Goal: Information Seeking & Learning: Learn about a topic

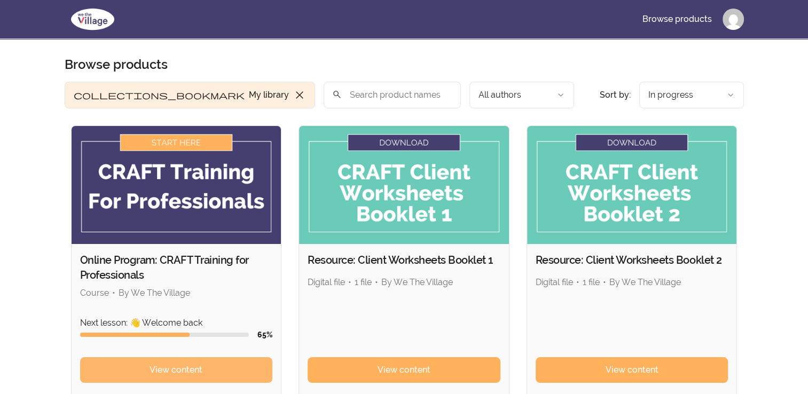
click at [217, 375] on link "View content" at bounding box center [176, 370] width 193 height 26
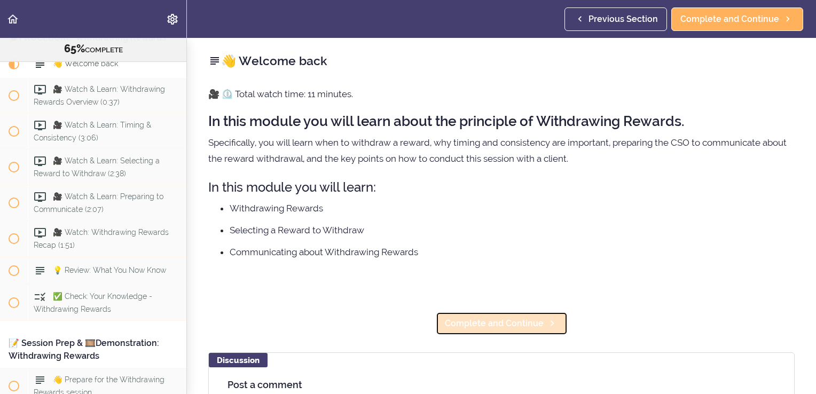
click at [489, 324] on span "Complete and Continue" at bounding box center [494, 323] width 99 height 13
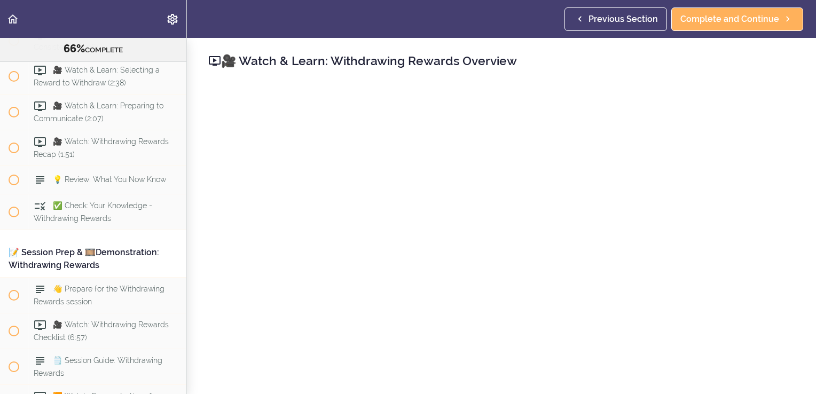
scroll to position [53, 0]
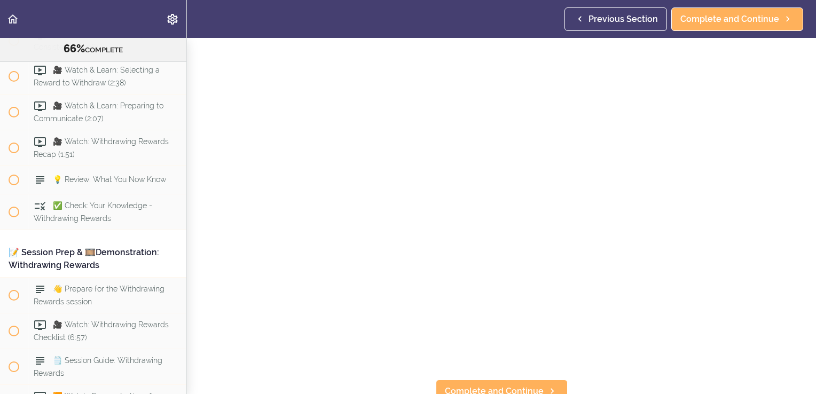
click at [318, 368] on section "Online Program: CRAFT Training for Professionals 66% COMPLETE 📜Introduction to …" at bounding box center [408, 216] width 816 height 356
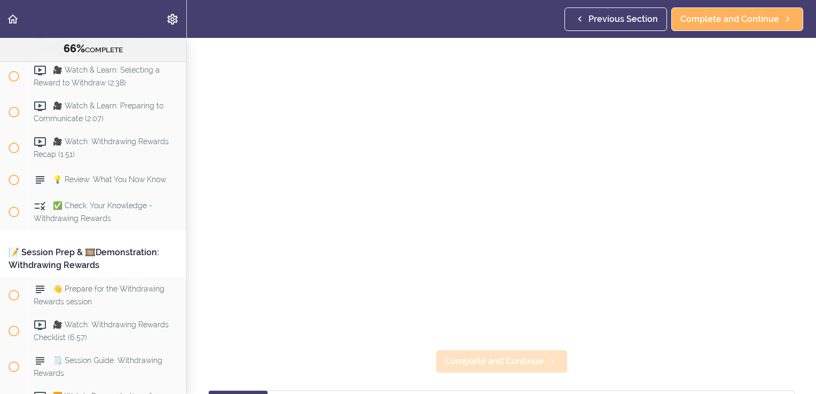
scroll to position [107, 0]
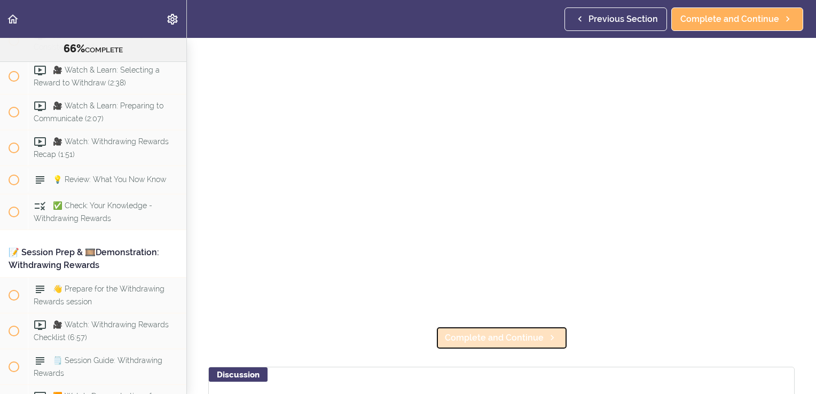
click at [462, 334] on span "Complete and Continue" at bounding box center [494, 338] width 99 height 13
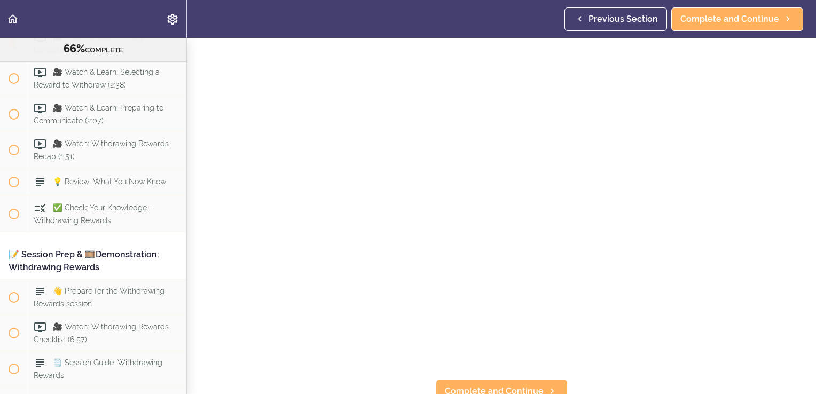
scroll to position [65, 0]
click at [472, 376] on span "Complete and Continue" at bounding box center [494, 382] width 99 height 13
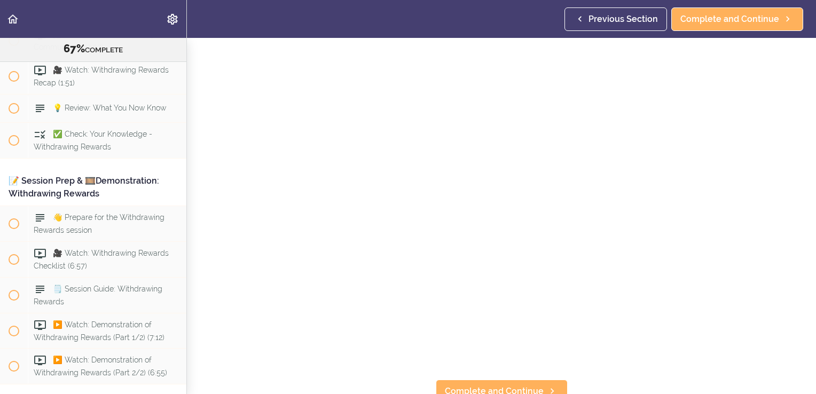
scroll to position [65, 0]
click at [463, 376] on span "Complete and Continue" at bounding box center [494, 382] width 99 height 13
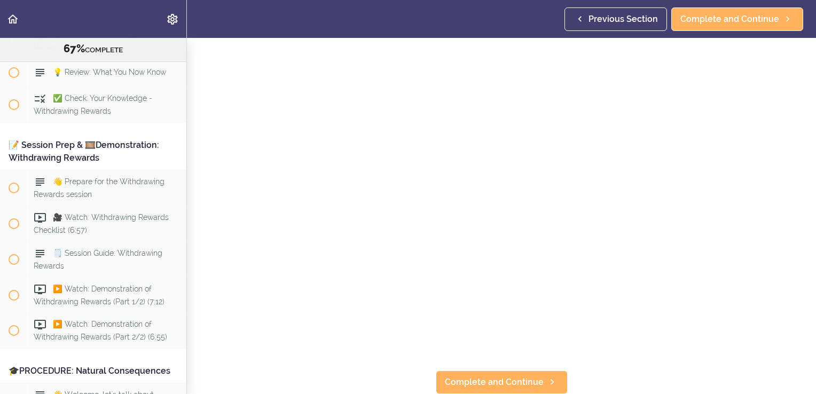
scroll to position [65, 0]
click at [522, 376] on span "Complete and Continue" at bounding box center [494, 382] width 99 height 13
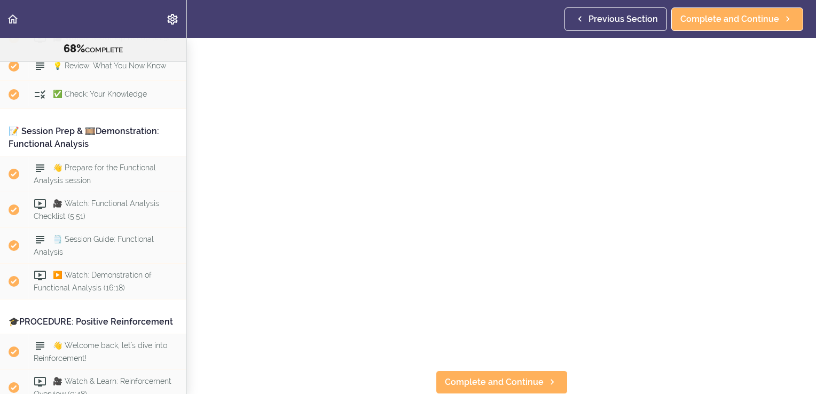
scroll to position [65, 0]
click at [525, 376] on span "Complete and Continue" at bounding box center [494, 382] width 99 height 13
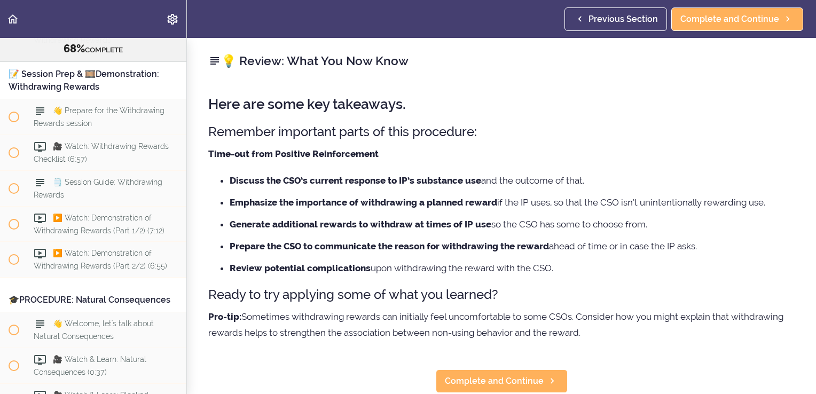
scroll to position [6, 0]
click at [527, 375] on span "Complete and Continue" at bounding box center [494, 381] width 99 height 13
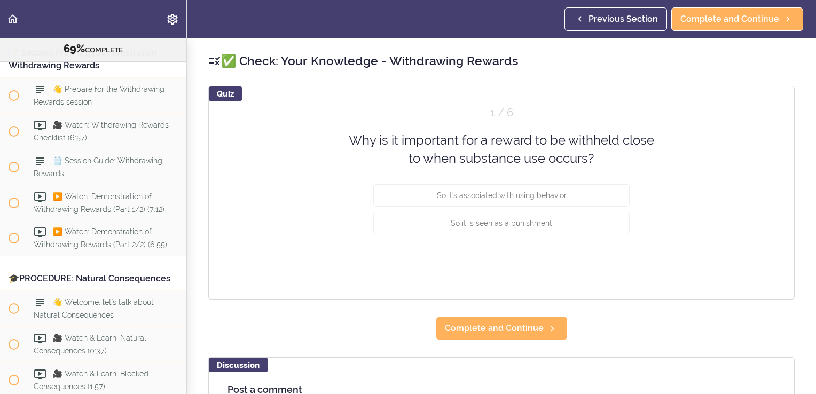
scroll to position [5451, 0]
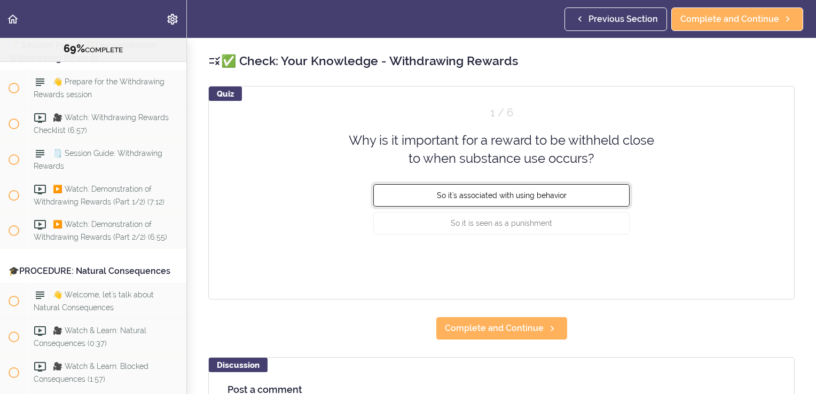
click at [467, 201] on button "So it's associated with using behavior" at bounding box center [501, 195] width 256 height 22
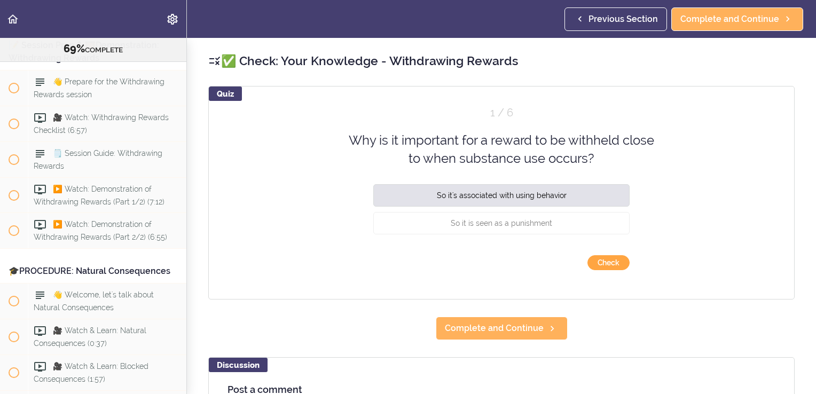
click at [593, 263] on button "Check" at bounding box center [608, 262] width 42 height 15
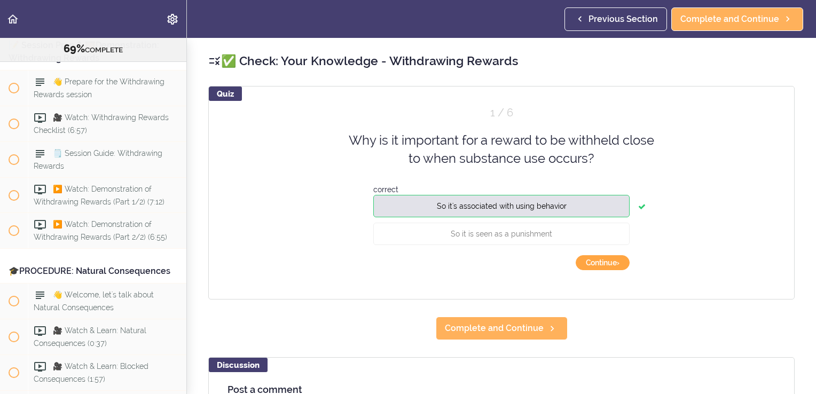
click at [593, 264] on button "Continue ›" at bounding box center [603, 262] width 54 height 15
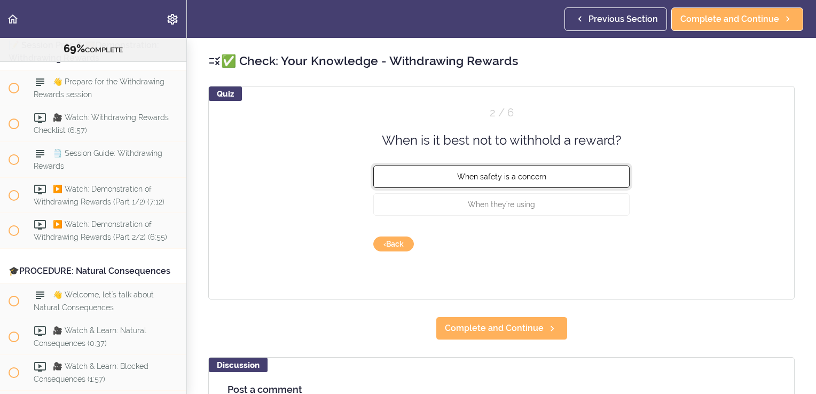
click at [528, 184] on button "When safety is a concern" at bounding box center [501, 177] width 256 height 22
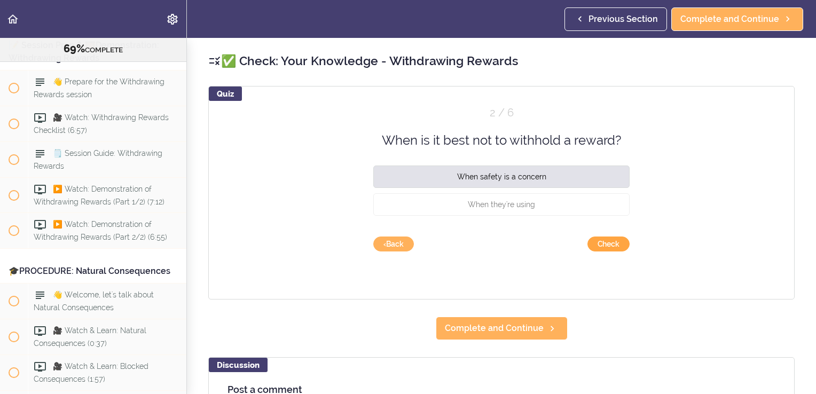
click at [597, 239] on button "Check" at bounding box center [608, 244] width 42 height 15
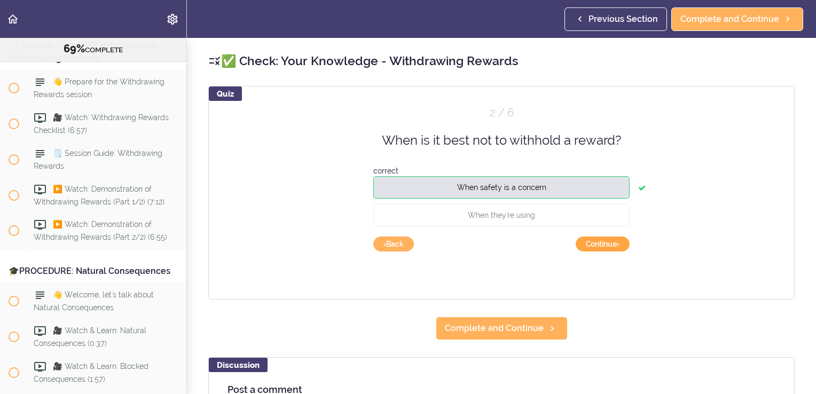
click at [591, 249] on button "Continue ›" at bounding box center [603, 244] width 54 height 15
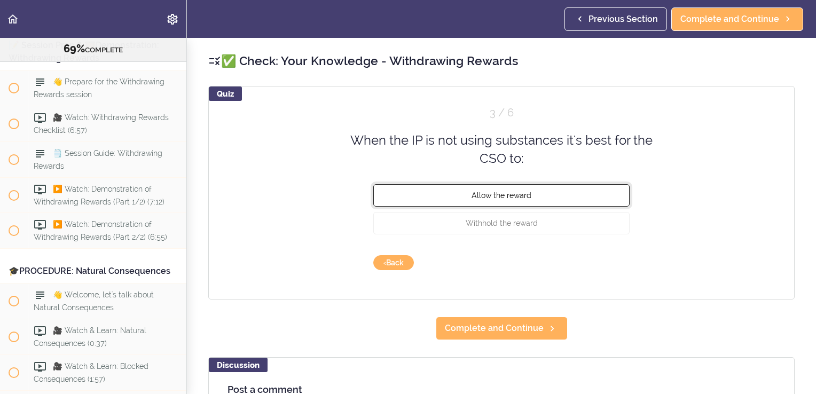
click at [549, 198] on button "Allow the reward" at bounding box center [501, 195] width 256 height 22
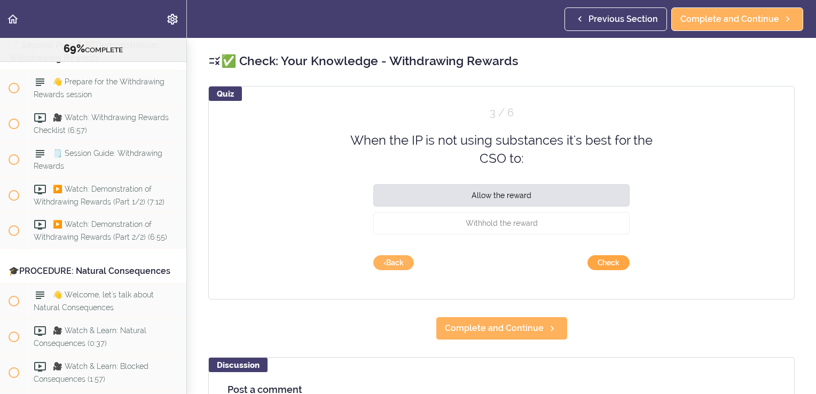
click at [602, 264] on button "Check" at bounding box center [608, 262] width 42 height 15
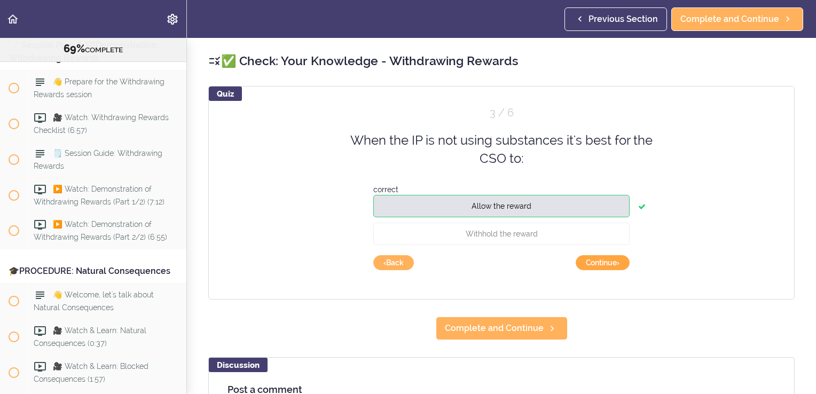
click at [599, 263] on button "Continue ›" at bounding box center [603, 262] width 54 height 15
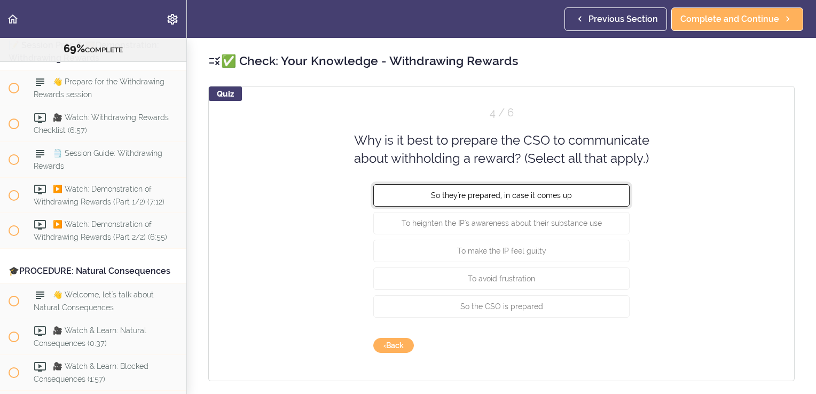
click at [551, 194] on span "So they're prepared, in case it comes up" at bounding box center [501, 195] width 141 height 9
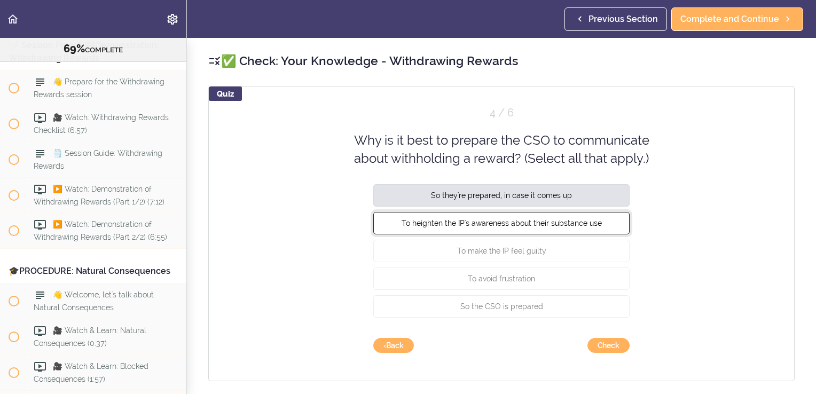
click at [542, 219] on span "To heighten the IP's awareness about their substance use" at bounding box center [501, 222] width 200 height 9
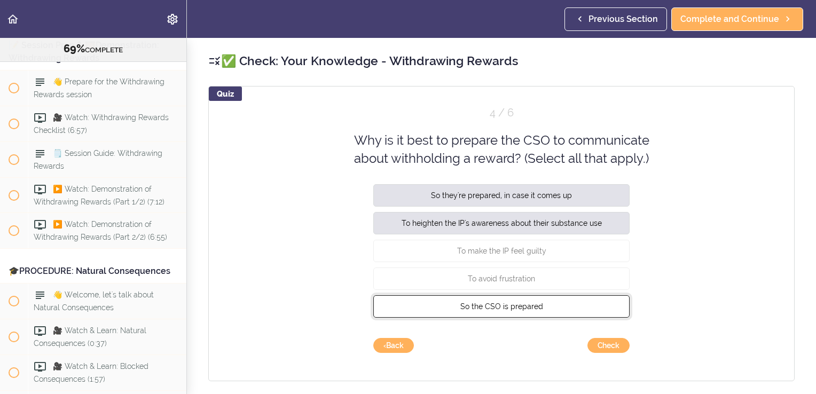
click at [544, 297] on button "So the CSO is prepared" at bounding box center [501, 306] width 256 height 22
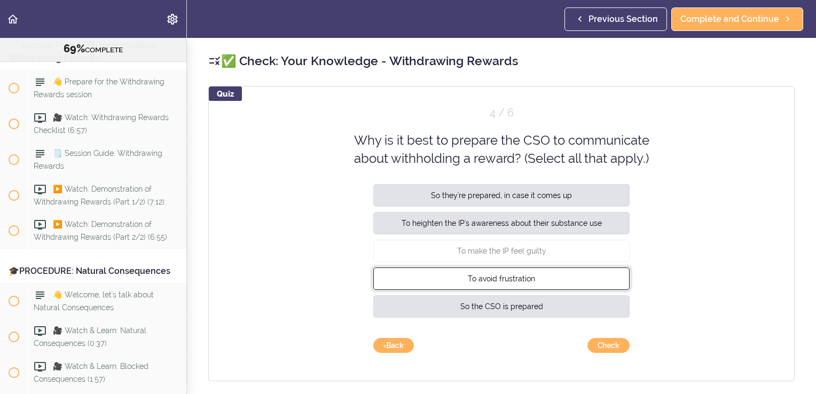
click at [545, 281] on button "To avoid frustration" at bounding box center [501, 278] width 256 height 22
click at [603, 342] on button "Check" at bounding box center [608, 345] width 42 height 15
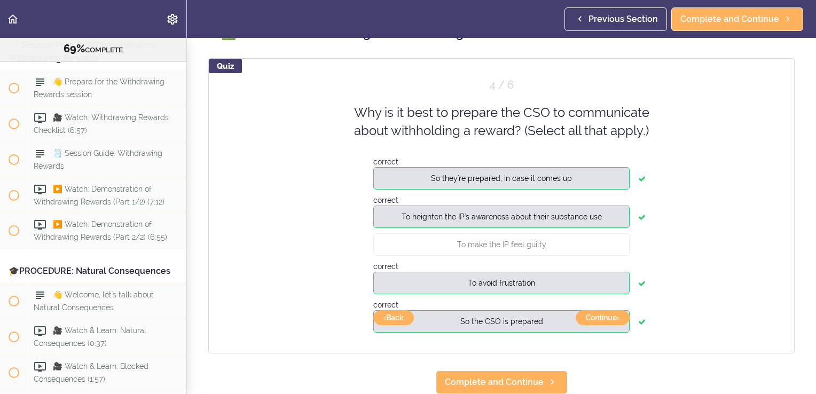
scroll to position [53, 0]
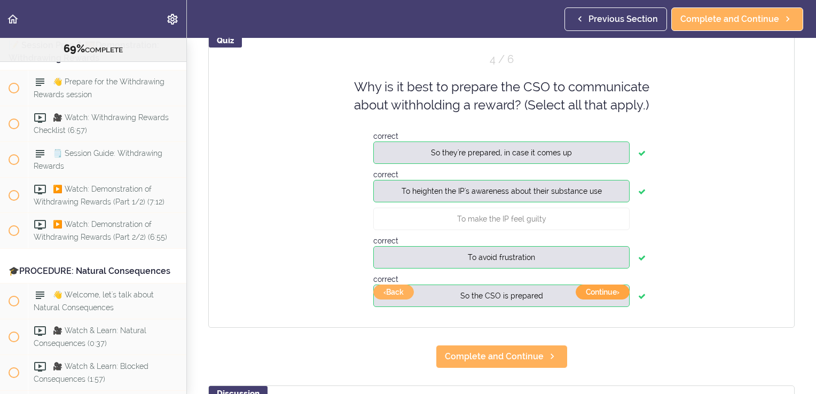
click at [607, 291] on button "Continue ›" at bounding box center [603, 292] width 54 height 15
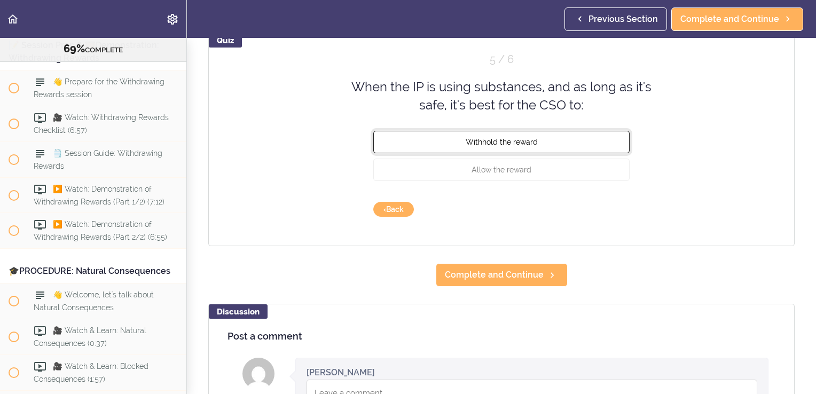
click at [553, 146] on button "Withhold the reward" at bounding box center [501, 141] width 256 height 22
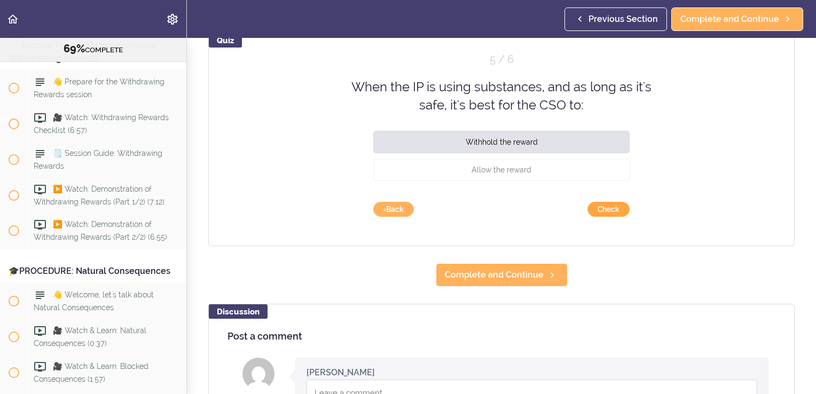
click at [607, 209] on button "Check" at bounding box center [608, 209] width 42 height 15
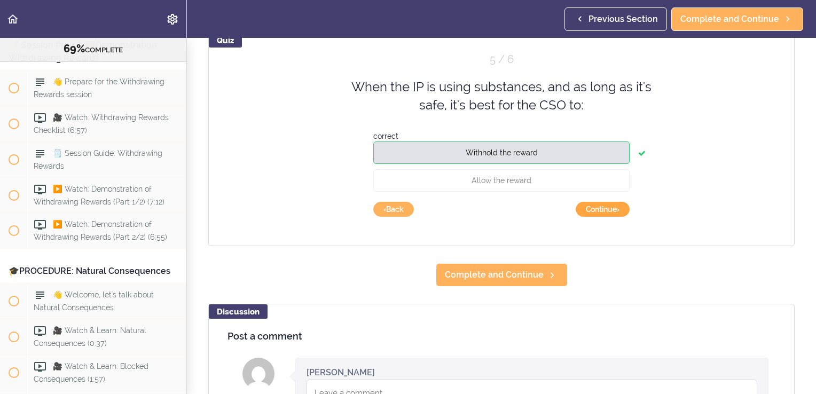
click at [607, 209] on button "Continue ›" at bounding box center [603, 209] width 54 height 15
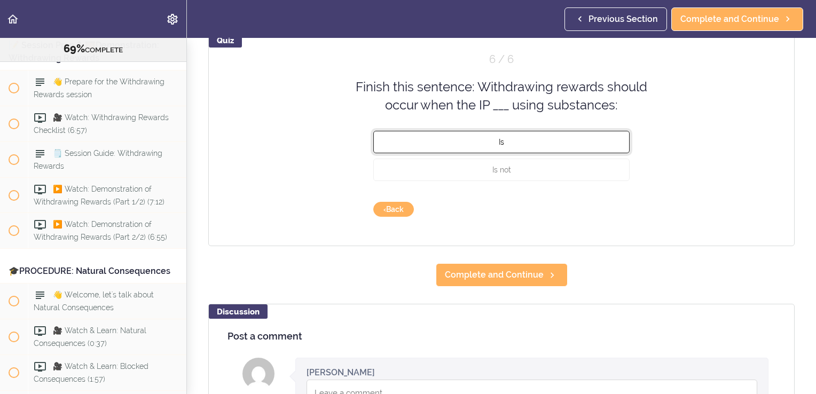
click at [532, 145] on button "Is" at bounding box center [501, 141] width 256 height 22
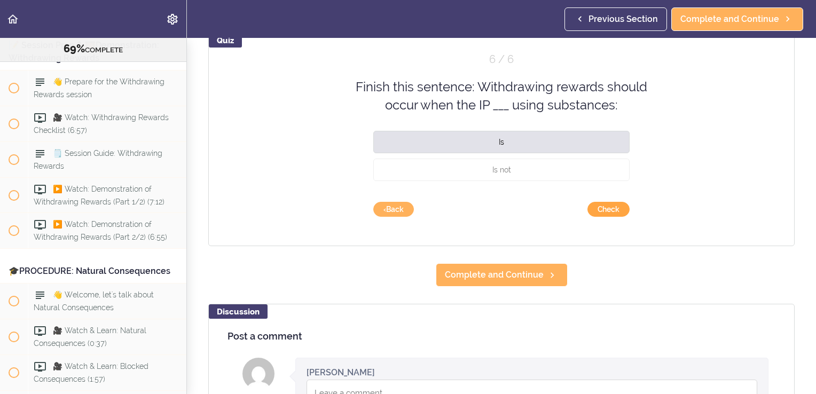
click at [592, 207] on button "Check" at bounding box center [608, 209] width 42 height 15
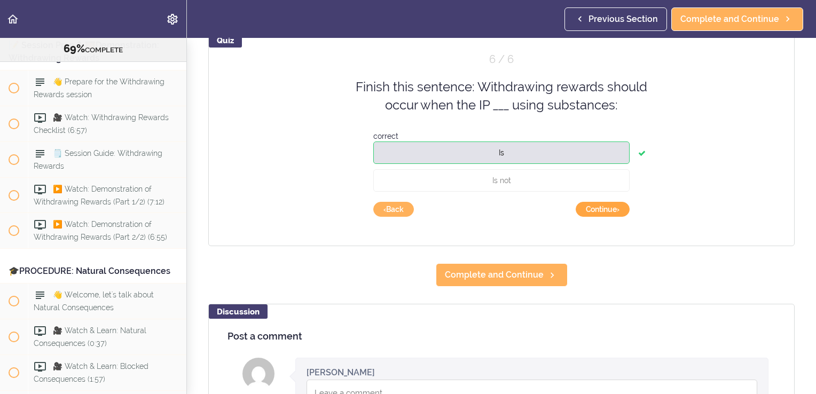
click at [615, 206] on button "Continue ›" at bounding box center [603, 209] width 54 height 15
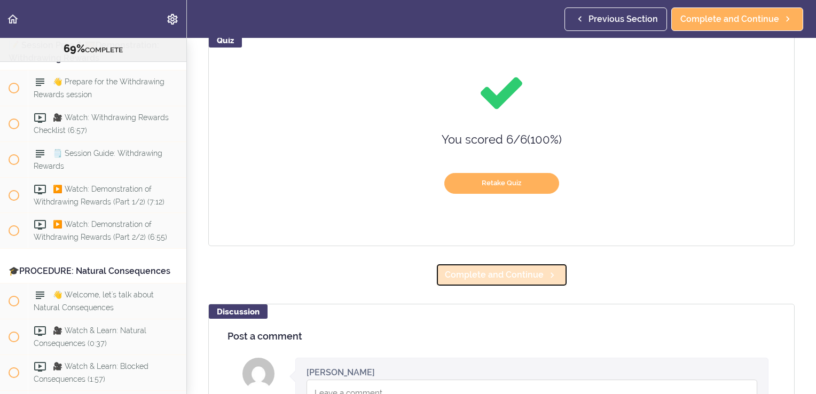
click at [546, 277] on icon at bounding box center [552, 275] width 13 height 11
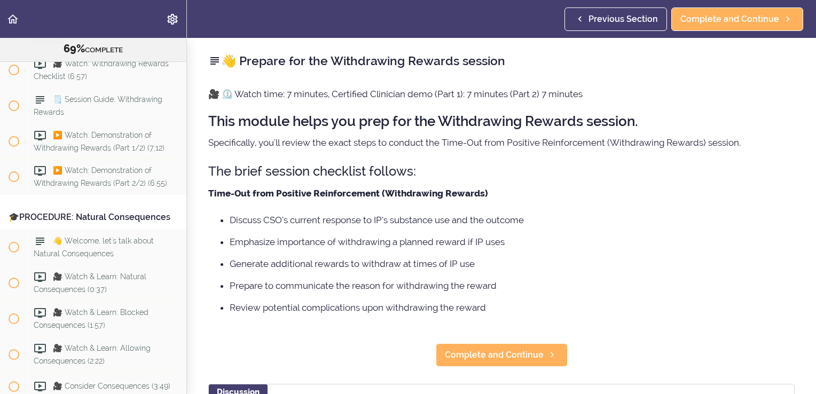
scroll to position [5534, 0]
